Goal: Go to known website: Access a specific website the user already knows

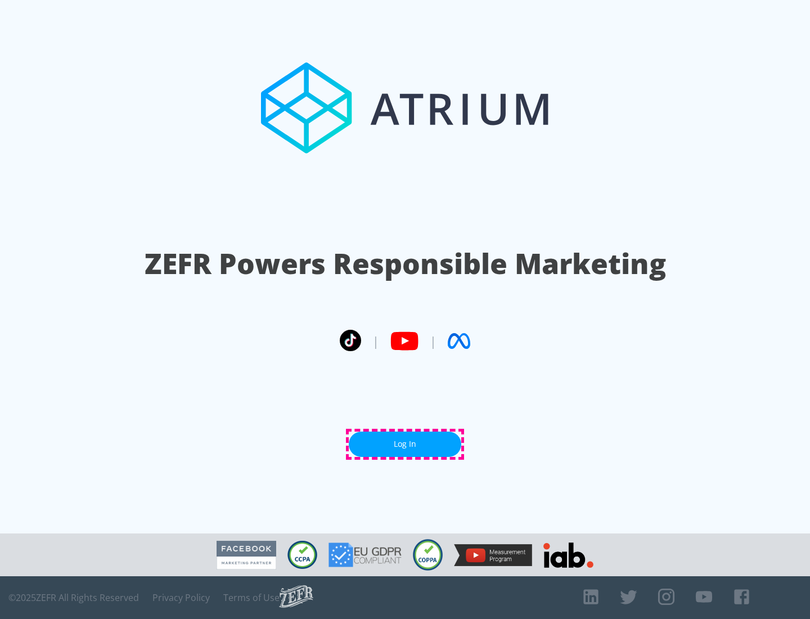
click at [405, 444] on link "Log In" at bounding box center [405, 443] width 112 height 25
